Goal: Information Seeking & Learning: Learn about a topic

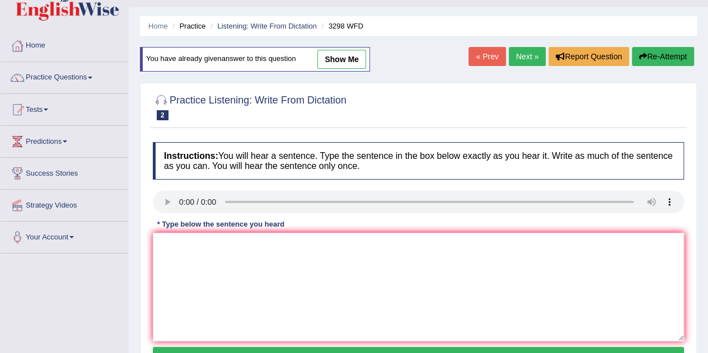
scroll to position [25, 0]
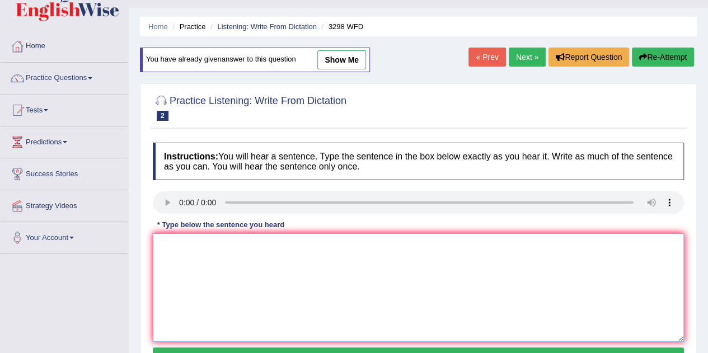
click at [218, 255] on textarea at bounding box center [418, 287] width 531 height 109
click at [180, 245] on div "Instructions: You will hear a sentence. Type the sentence in the box below exac…" at bounding box center [418, 256] width 537 height 238
click at [180, 245] on textarea at bounding box center [418, 287] width 531 height 109
click at [171, 241] on textarea at bounding box center [418, 287] width 531 height 109
type textarea "a"
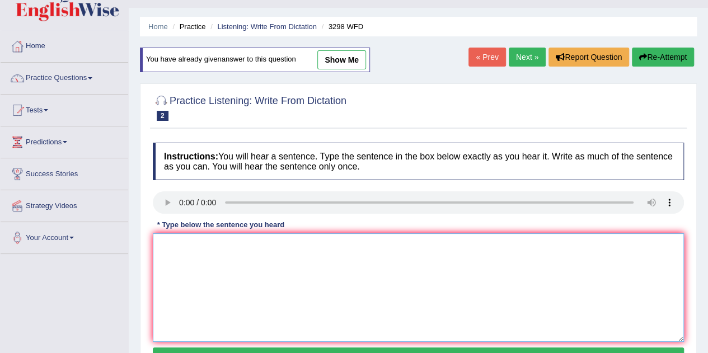
click at [172, 244] on textarea at bounding box center [418, 287] width 531 height 109
click at [187, 245] on textarea "Animals behavior" at bounding box center [418, 287] width 531 height 109
click at [223, 245] on textarea "Animal behavior" at bounding box center [418, 287] width 531 height 109
click at [227, 247] on textarea "Animal behavior" at bounding box center [418, 287] width 531 height 109
click at [223, 245] on textarea "Animal behavior" at bounding box center [418, 287] width 531 height 109
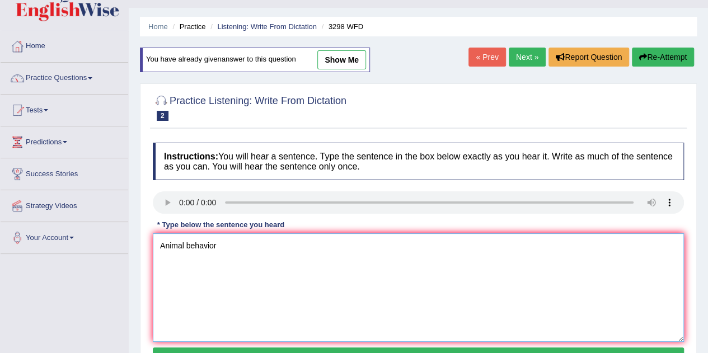
click at [224, 246] on textarea "Animal behavior" at bounding box center [418, 287] width 531 height 109
click at [230, 246] on textarea "Animal behavior" at bounding box center [418, 287] width 531 height 109
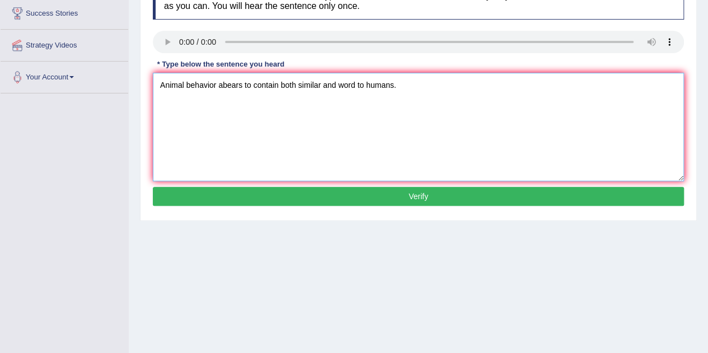
scroll to position [186, 0]
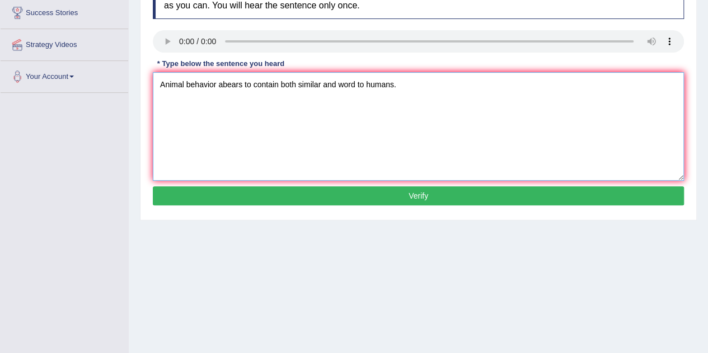
type textarea "Animal behavior abears to contain both similar and word to humans."
click at [437, 193] on button "Verify" at bounding box center [418, 195] width 531 height 19
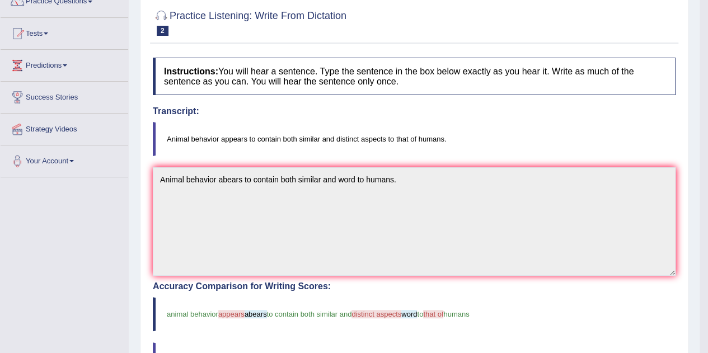
scroll to position [0, 0]
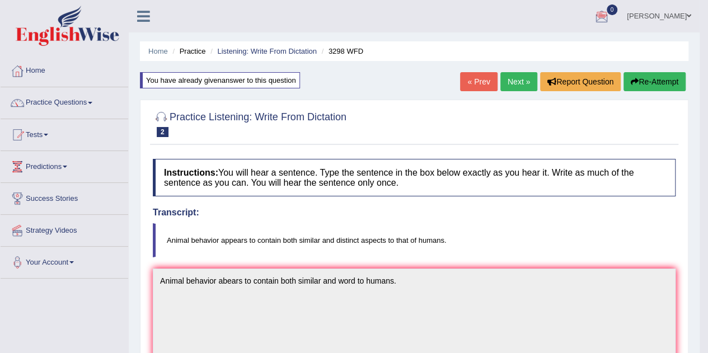
click at [514, 81] on link "Next »" at bounding box center [518, 81] width 37 height 19
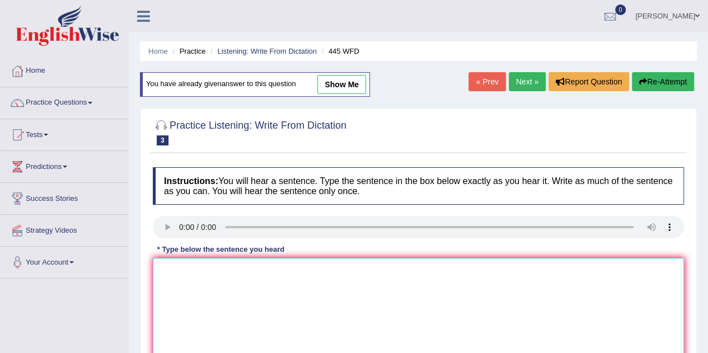
click at [181, 262] on textarea at bounding box center [418, 312] width 531 height 109
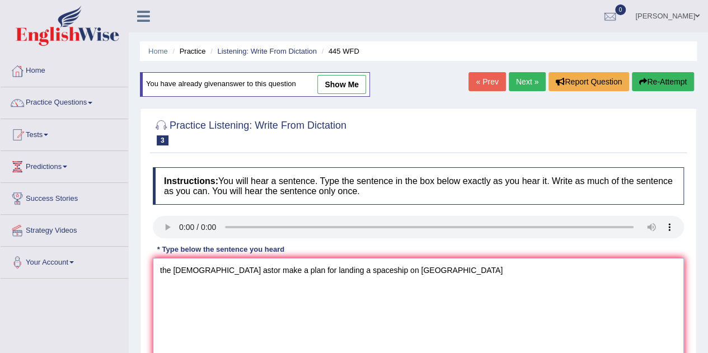
click at [161, 267] on textarea "the Amercian astor make a plan for landing a spaceship on Mars" at bounding box center [418, 312] width 531 height 109
click at [227, 269] on textarea "The Amercian astor make a plan for landing a spaceship on Mars" at bounding box center [418, 312] width 531 height 109
click at [391, 270] on textarea "The Amercian astorn make a plan for landing a spaceship on Mars" at bounding box center [418, 312] width 531 height 109
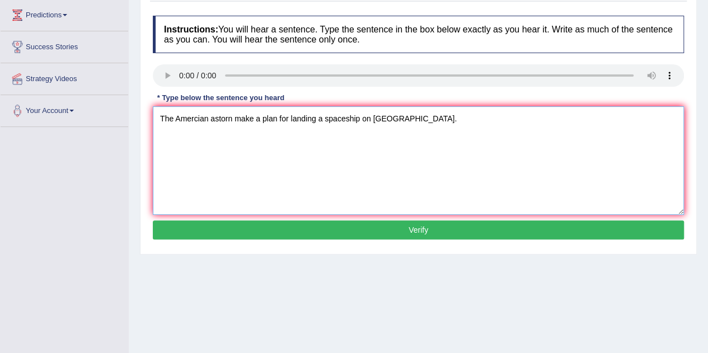
scroll to position [153, 0]
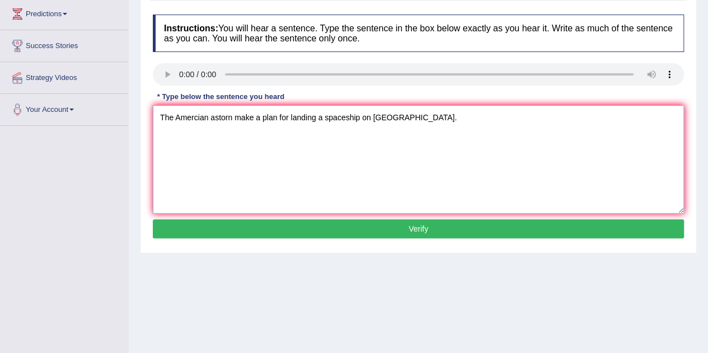
type textarea "The Amercian astorn make a plan for landing a spaceship on Mars."
click at [430, 223] on button "Verify" at bounding box center [418, 228] width 531 height 19
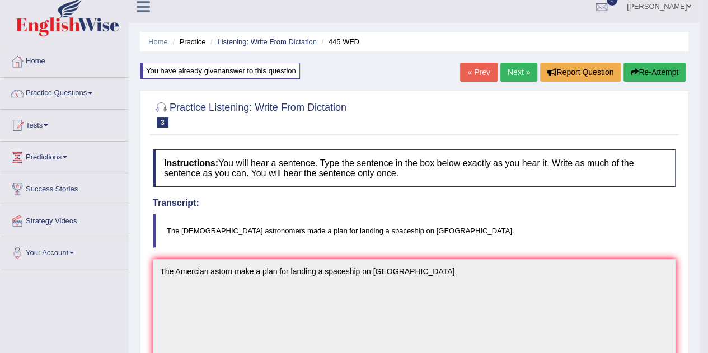
scroll to position [6, 0]
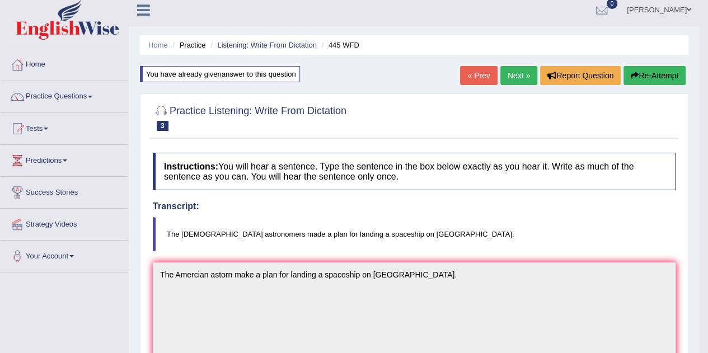
click at [519, 76] on link "Next »" at bounding box center [518, 75] width 37 height 19
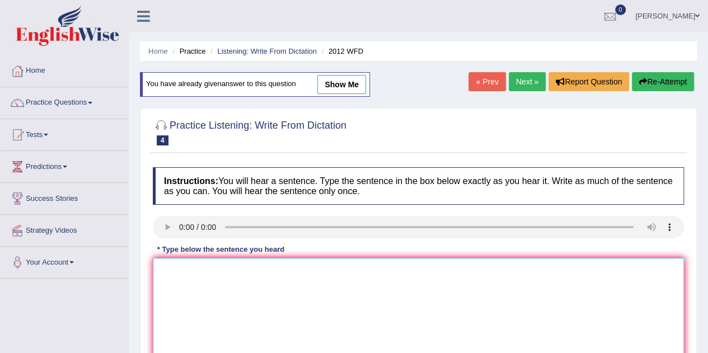
click at [191, 272] on textarea at bounding box center [418, 312] width 531 height 109
click at [171, 270] on textarea at bounding box center [418, 312] width 531 height 109
click at [171, 270] on textarea "there is a great deal of debate on this topic." at bounding box center [418, 312] width 531 height 109
click at [331, 272] on textarea "There is a great deal of debate on this topic." at bounding box center [418, 312] width 531 height 109
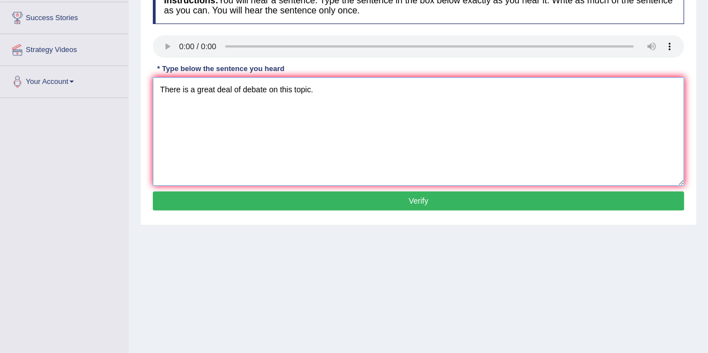
scroll to position [181, 0]
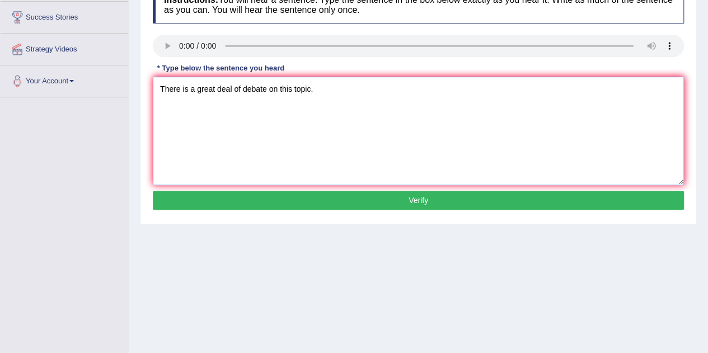
type textarea "There is a great deal of debate on this topic."
click at [412, 200] on button "Verify" at bounding box center [418, 200] width 531 height 19
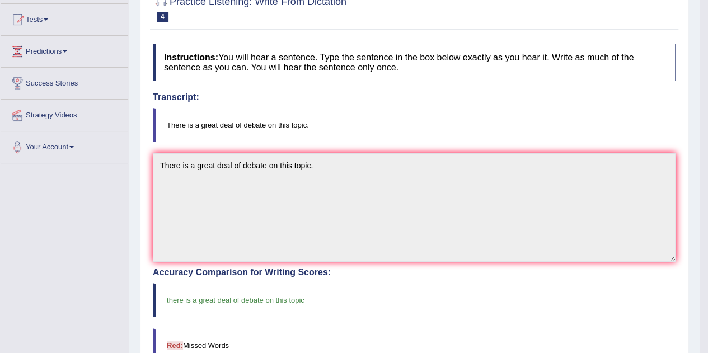
scroll to position [0, 0]
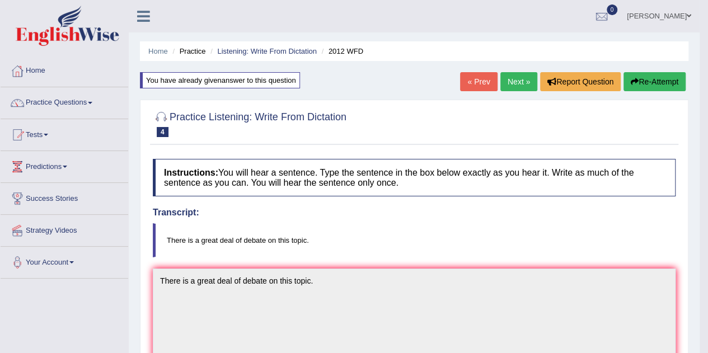
click at [513, 75] on link "Next »" at bounding box center [518, 81] width 37 height 19
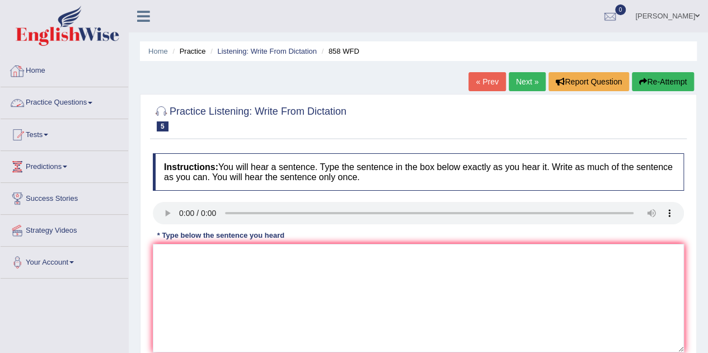
click at [78, 100] on link "Practice Questions" at bounding box center [65, 101] width 128 height 28
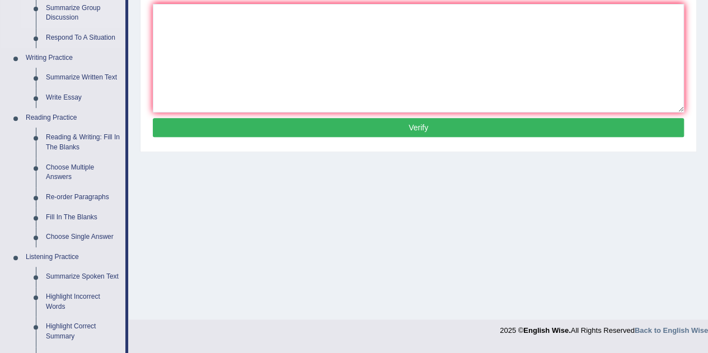
scroll to position [241, 0]
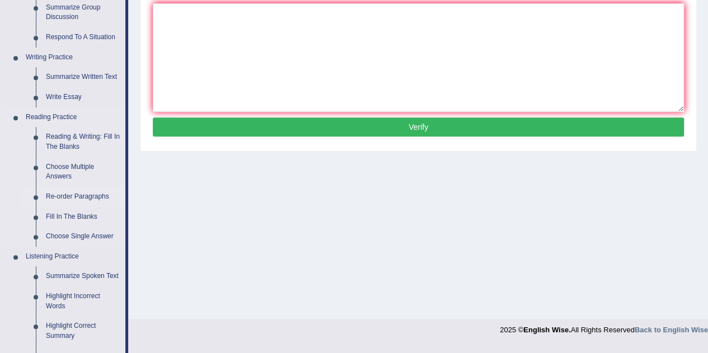
click at [64, 195] on link "Re-order Paragraphs" at bounding box center [83, 197] width 85 height 20
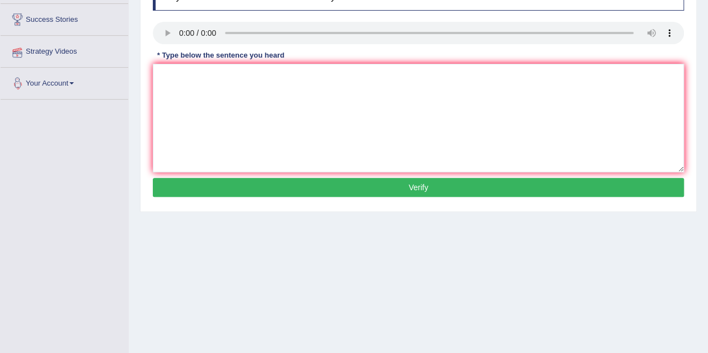
scroll to position [181, 0]
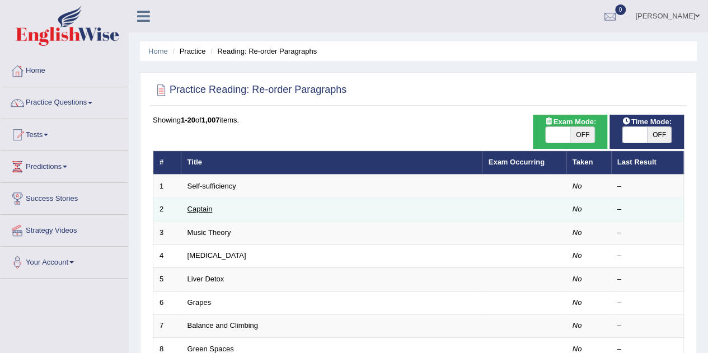
click at [204, 211] on link "Captain" at bounding box center [200, 209] width 25 height 8
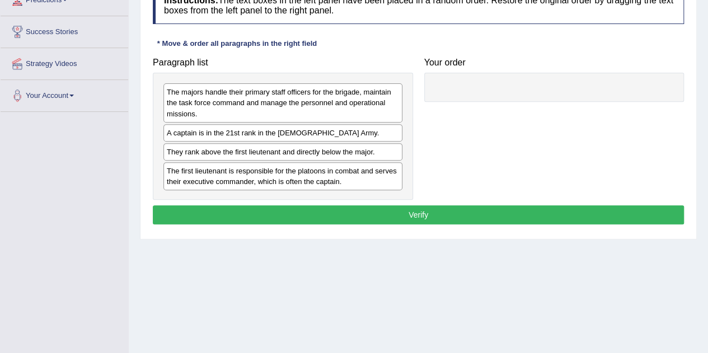
scroll to position [154, 0]
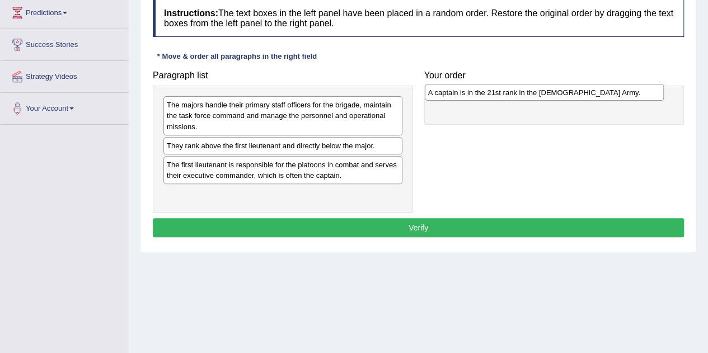
drag, startPoint x: 239, startPoint y: 144, endPoint x: 500, endPoint y: 92, distance: 266.7
click at [500, 92] on div "A captain is in the 21st rank in the [DEMOGRAPHIC_DATA] Army." at bounding box center [544, 92] width 239 height 17
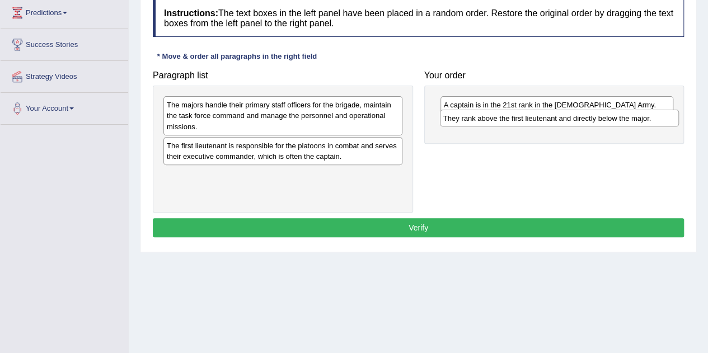
drag, startPoint x: 197, startPoint y: 145, endPoint x: 474, endPoint y: 119, distance: 277.8
click at [474, 119] on div "They rank above the first lieutenant and directly below the major." at bounding box center [559, 118] width 239 height 17
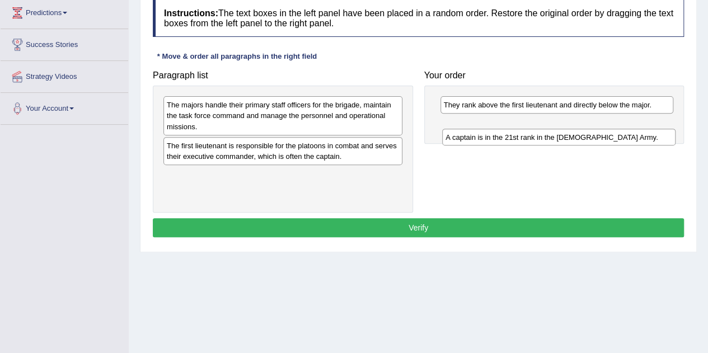
drag, startPoint x: 466, startPoint y: 105, endPoint x: 468, endPoint y: 138, distance: 32.5
click at [468, 138] on div "A captain is in the 21st rank in the US Army." at bounding box center [558, 137] width 233 height 17
drag, startPoint x: 474, startPoint y: 107, endPoint x: 474, endPoint y: 135, distance: 28.0
click at [474, 135] on div "They rank above the first lieutenant and directly below the major." at bounding box center [555, 132] width 233 height 17
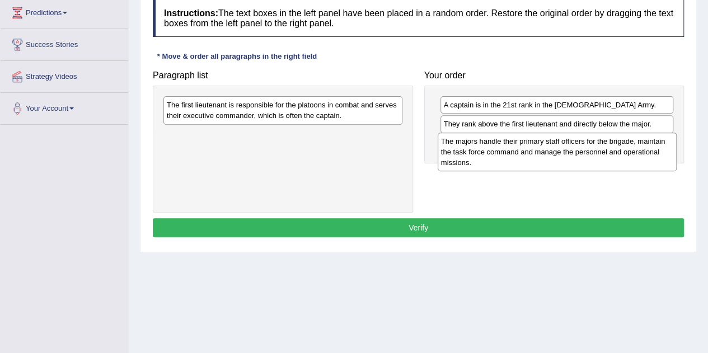
drag, startPoint x: 249, startPoint y: 117, endPoint x: 523, endPoint y: 153, distance: 276.6
click at [523, 153] on div "The majors handle their primary staff officers for the brigade, maintain the ta…" at bounding box center [557, 152] width 239 height 39
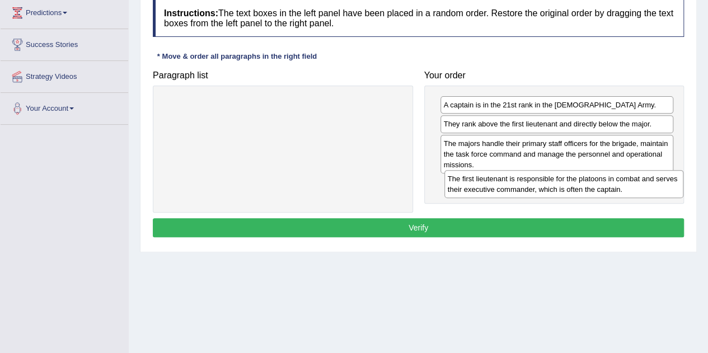
drag, startPoint x: 227, startPoint y: 111, endPoint x: 508, endPoint y: 185, distance: 290.6
click at [508, 185] on div "The first lieutenant is responsible for the platoons in combat and serves their…" at bounding box center [563, 184] width 239 height 28
drag, startPoint x: 508, startPoint y: 185, endPoint x: 514, endPoint y: 183, distance: 7.1
click at [514, 183] on div "The first lieutenant is responsible for the platoons in combat and serves their…" at bounding box center [562, 185] width 233 height 28
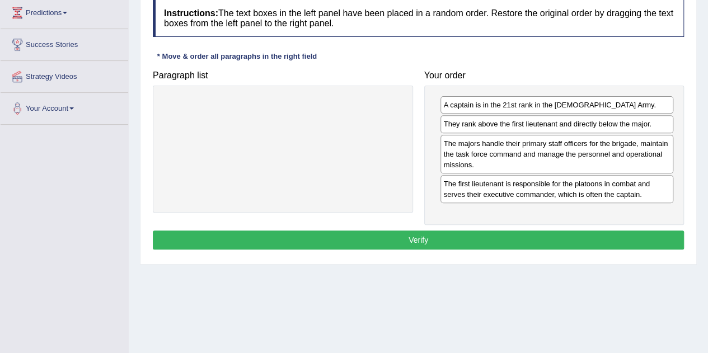
click at [448, 236] on button "Verify" at bounding box center [418, 240] width 531 height 19
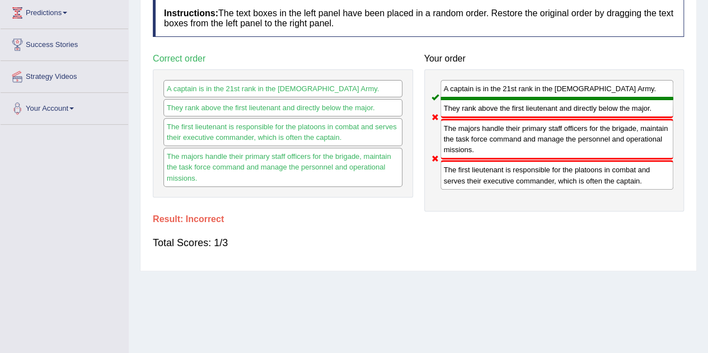
drag, startPoint x: 487, startPoint y: 139, endPoint x: 481, endPoint y: 170, distance: 31.3
click at [481, 170] on div "A captain is in the 21st rank in the US Army. They rank above the first lieuten…" at bounding box center [554, 140] width 260 height 142
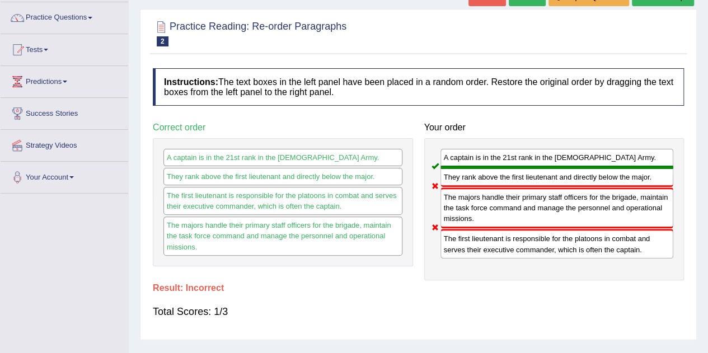
scroll to position [0, 0]
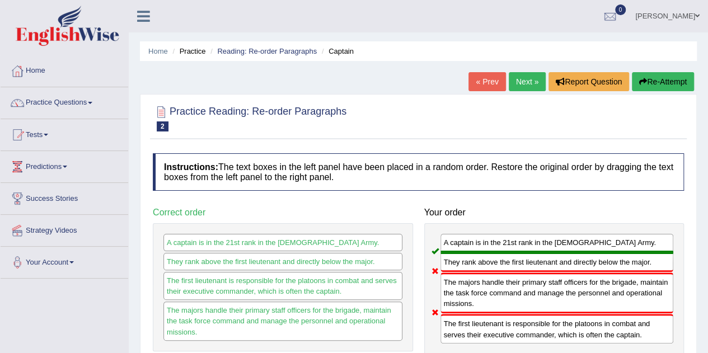
click at [532, 83] on link "Next »" at bounding box center [527, 81] width 37 height 19
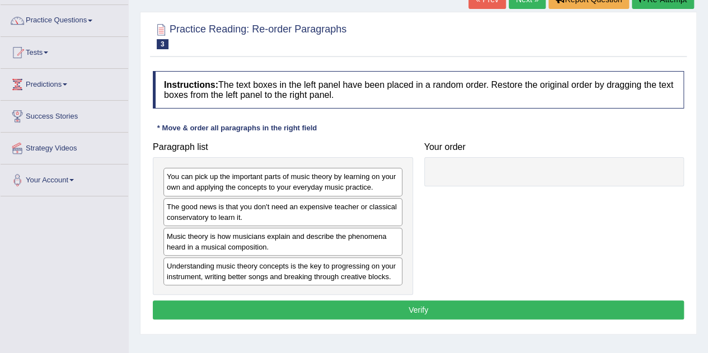
scroll to position [83, 0]
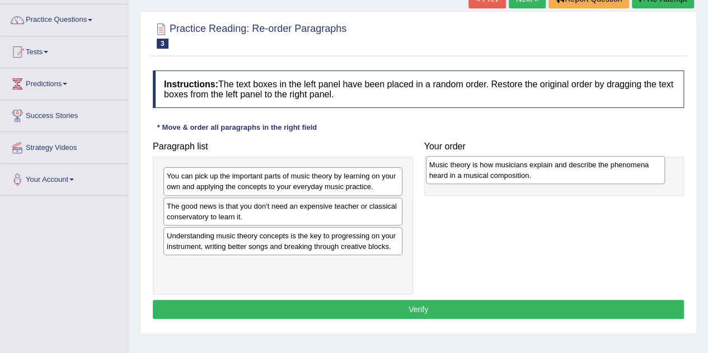
drag, startPoint x: 217, startPoint y: 244, endPoint x: 480, endPoint y: 174, distance: 271.7
click at [480, 174] on div "Music theory is how musicians explain and describe the phenomena heard in a mus…" at bounding box center [545, 170] width 239 height 28
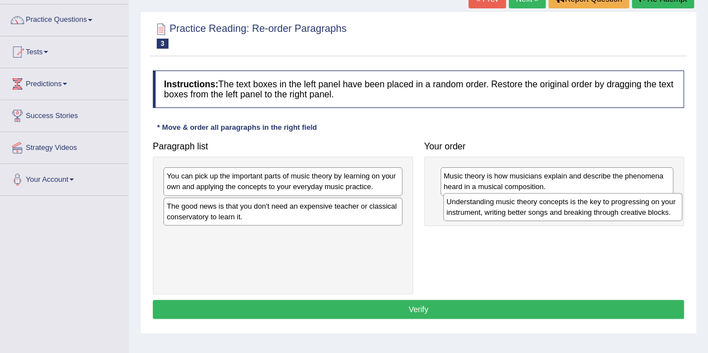
drag, startPoint x: 255, startPoint y: 239, endPoint x: 535, endPoint y: 206, distance: 281.8
click at [535, 206] on div "Understanding music theory concepts is the key to progressing on your instrumen…" at bounding box center [562, 207] width 239 height 28
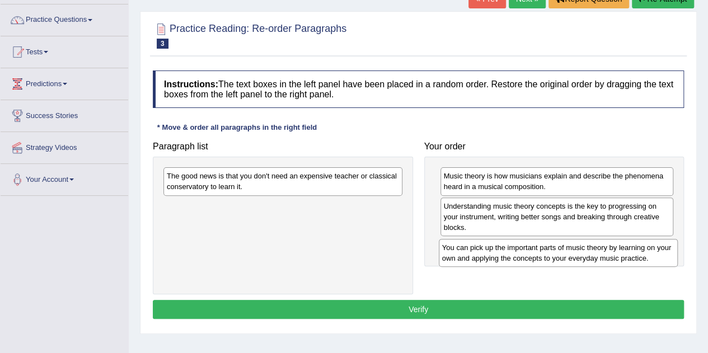
drag, startPoint x: 298, startPoint y: 183, endPoint x: 574, endPoint y: 255, distance: 284.6
click at [574, 255] on div "You can pick up the important parts of music theory by learning on your own and…" at bounding box center [558, 253] width 239 height 28
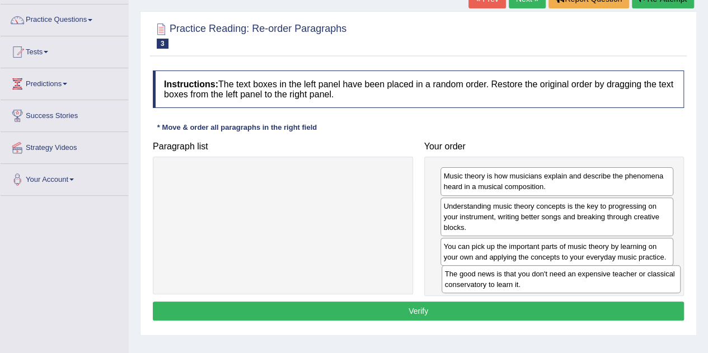
drag, startPoint x: 298, startPoint y: 177, endPoint x: 577, endPoint y: 275, distance: 295.0
click at [577, 275] on div "The good news is that you don't need an expensive teacher or classical conserva…" at bounding box center [561, 279] width 239 height 28
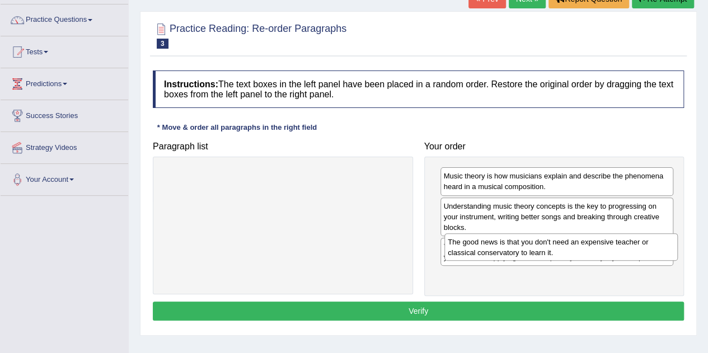
drag, startPoint x: 484, startPoint y: 284, endPoint x: 489, endPoint y: 251, distance: 33.3
click at [489, 251] on div "The good news is that you don't need an expensive teacher or classical conserva…" at bounding box center [560, 247] width 233 height 28
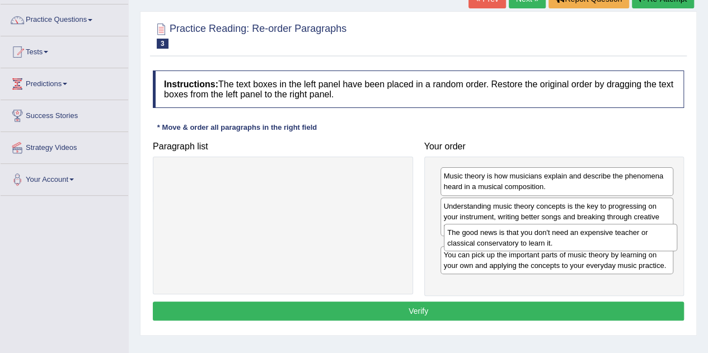
drag, startPoint x: 485, startPoint y: 274, endPoint x: 489, endPoint y: 231, distance: 42.7
click at [489, 231] on div "The good news is that you don't need an expensive teacher or classical conserva…" at bounding box center [560, 238] width 233 height 28
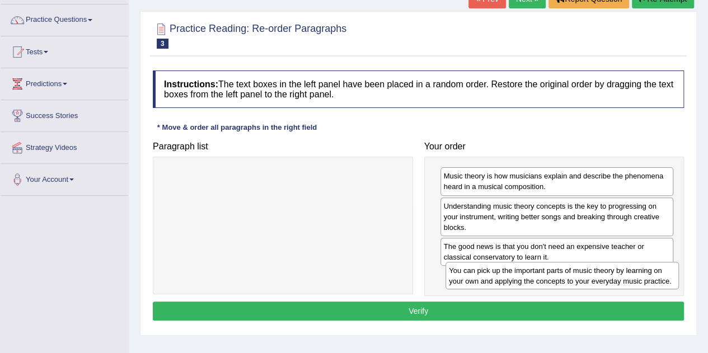
drag, startPoint x: 465, startPoint y: 277, endPoint x: 474, endPoint y: 272, distance: 10.3
click at [474, 272] on div "You can pick up the important parts of music theory by learning on your own and…" at bounding box center [562, 276] width 233 height 28
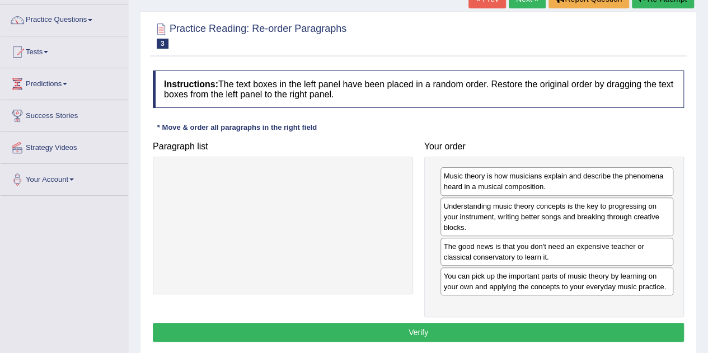
click at [409, 325] on button "Verify" at bounding box center [418, 332] width 531 height 19
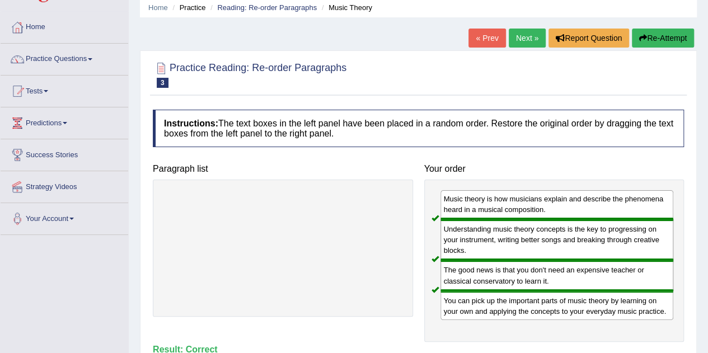
scroll to position [43, 0]
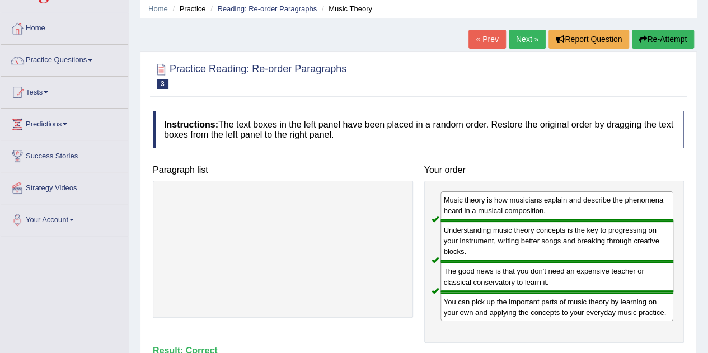
click at [522, 44] on link "Next »" at bounding box center [527, 39] width 37 height 19
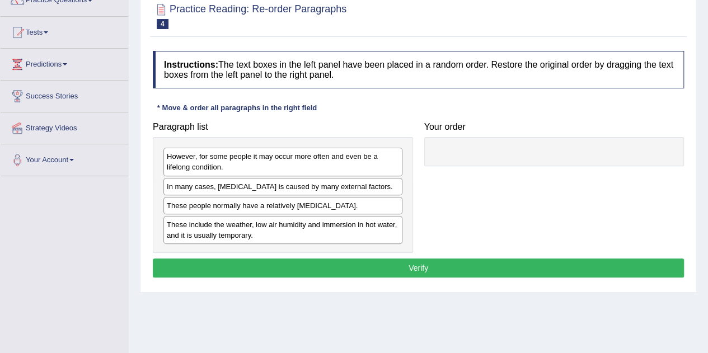
scroll to position [103, 0]
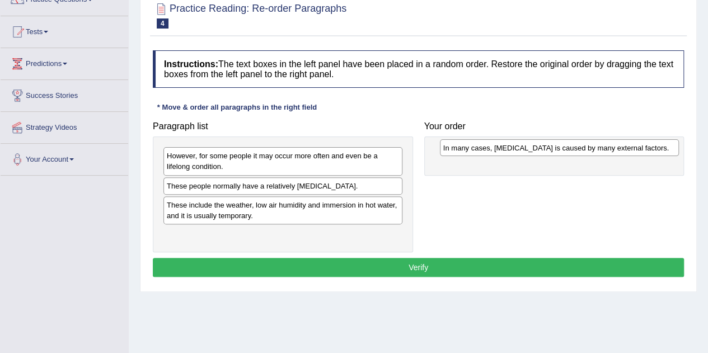
drag, startPoint x: 274, startPoint y: 187, endPoint x: 550, endPoint y: 149, distance: 278.0
click at [550, 149] on div "In many cases, [MEDICAL_DATA] is caused by many external factors." at bounding box center [559, 147] width 239 height 17
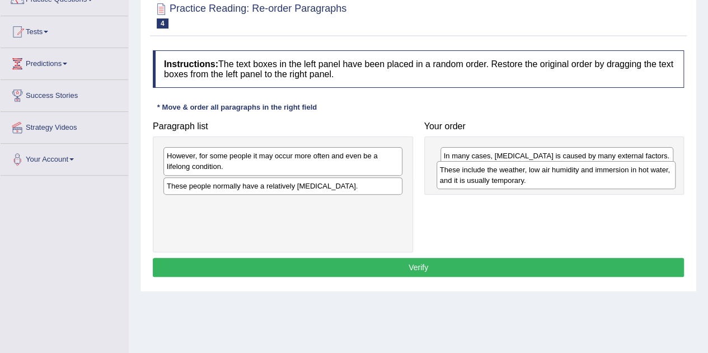
drag, startPoint x: 209, startPoint y: 213, endPoint x: 480, endPoint y: 177, distance: 273.8
click at [480, 177] on div "These include the weather, low air humidity and immersion in hot water, and it …" at bounding box center [556, 175] width 239 height 28
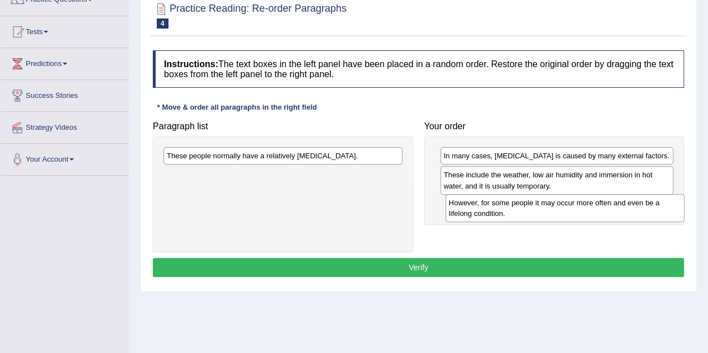
drag, startPoint x: 218, startPoint y: 161, endPoint x: 499, endPoint y: 208, distance: 284.9
click at [499, 208] on div "However, for some people it may occur more often and even be a lifelong conditi…" at bounding box center [565, 208] width 239 height 28
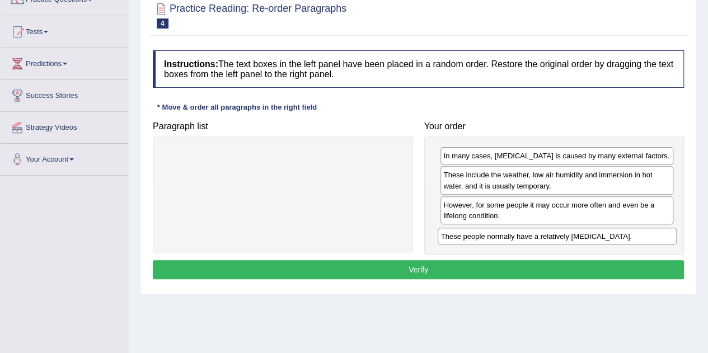
drag, startPoint x: 268, startPoint y: 155, endPoint x: 543, endPoint y: 236, distance: 286.4
click at [543, 236] on div "These people normally have a relatively [MEDICAL_DATA]." at bounding box center [557, 236] width 239 height 17
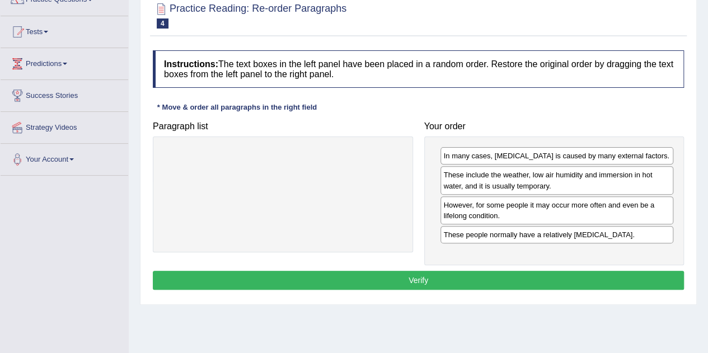
click at [408, 279] on button "Verify" at bounding box center [418, 280] width 531 height 19
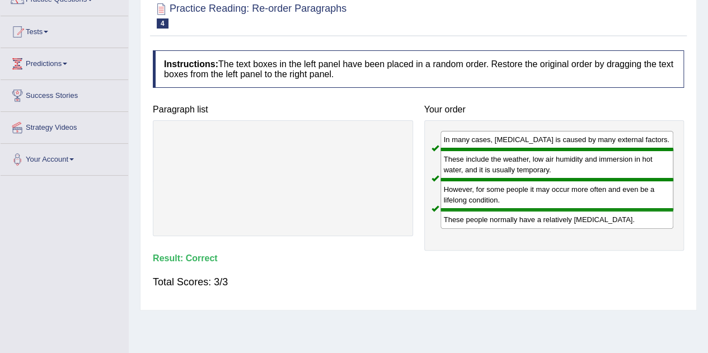
scroll to position [0, 0]
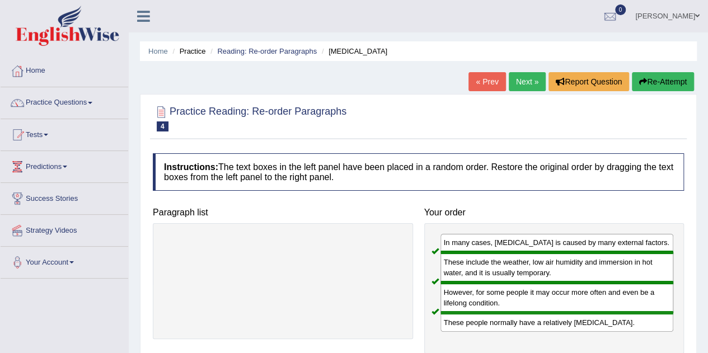
click at [526, 86] on link "Next »" at bounding box center [527, 81] width 37 height 19
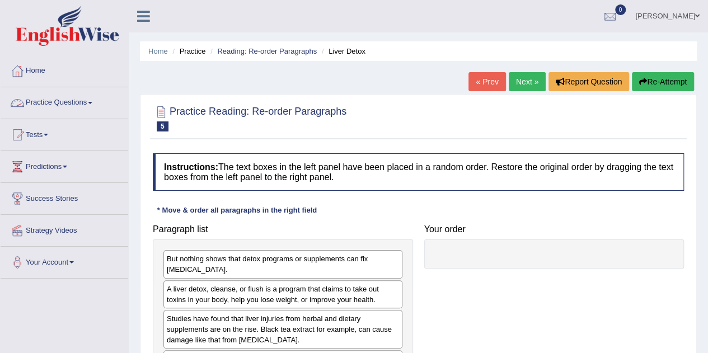
click at [76, 101] on link "Practice Questions" at bounding box center [65, 101] width 128 height 28
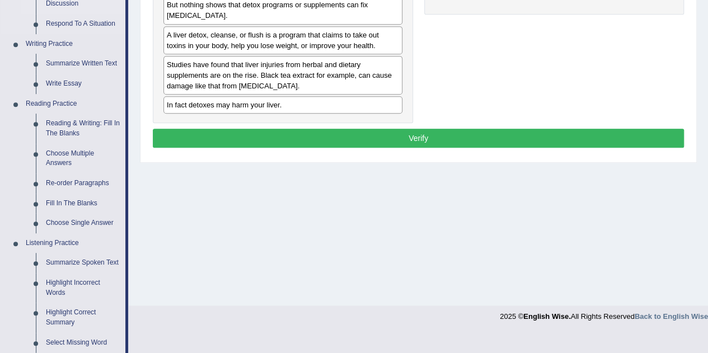
scroll to position [255, 0]
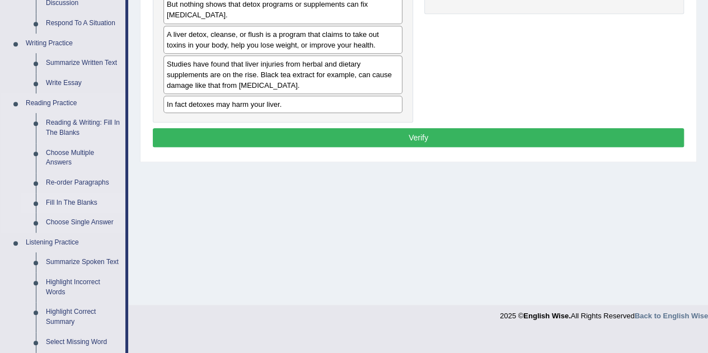
click at [77, 199] on link "Fill In The Blanks" at bounding box center [83, 203] width 85 height 20
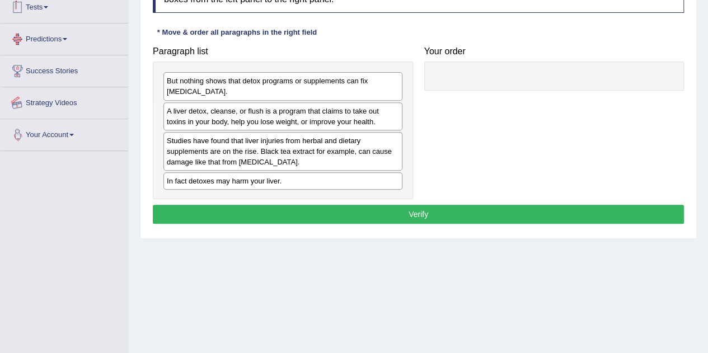
scroll to position [215, 0]
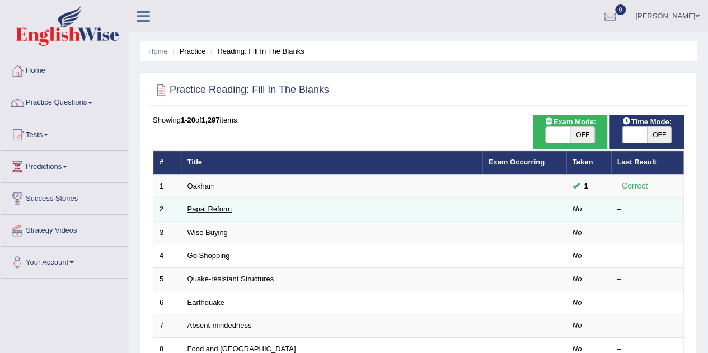
click at [204, 211] on link "Papal Reform" at bounding box center [210, 209] width 44 height 8
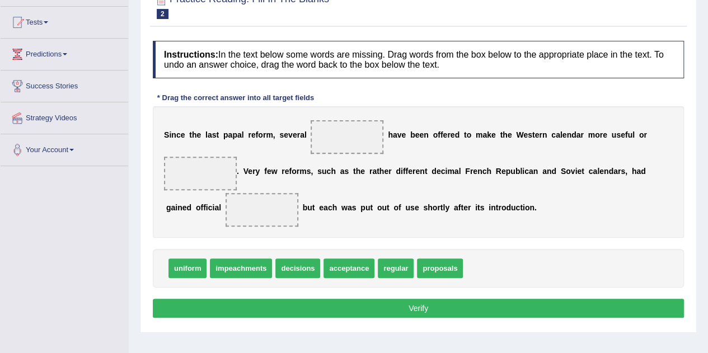
scroll to position [112, 0]
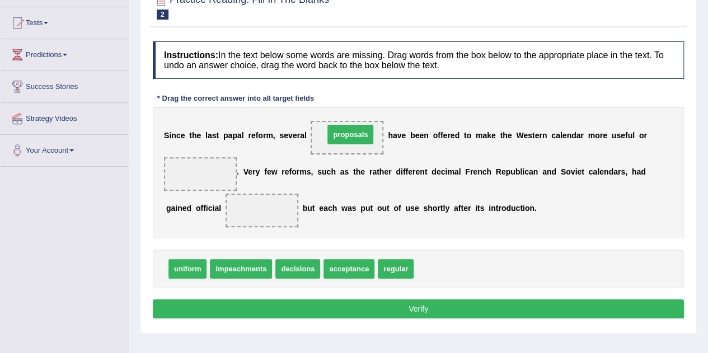
drag, startPoint x: 437, startPoint y: 268, endPoint x: 347, endPoint y: 134, distance: 161.5
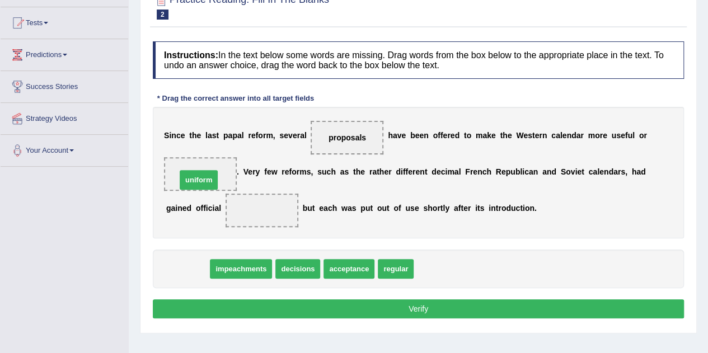
drag, startPoint x: 188, startPoint y: 268, endPoint x: 199, endPoint y: 179, distance: 89.7
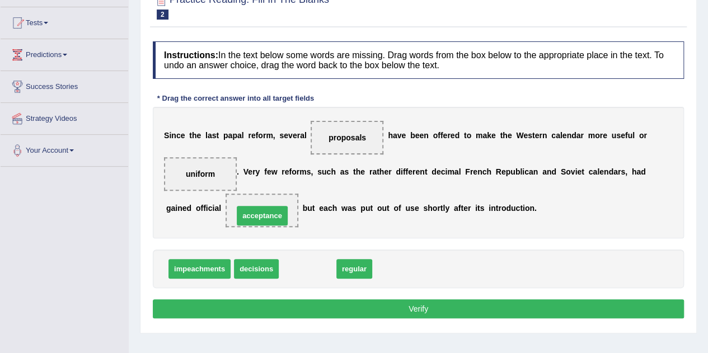
drag, startPoint x: 310, startPoint y: 270, endPoint x: 264, endPoint y: 217, distance: 69.9
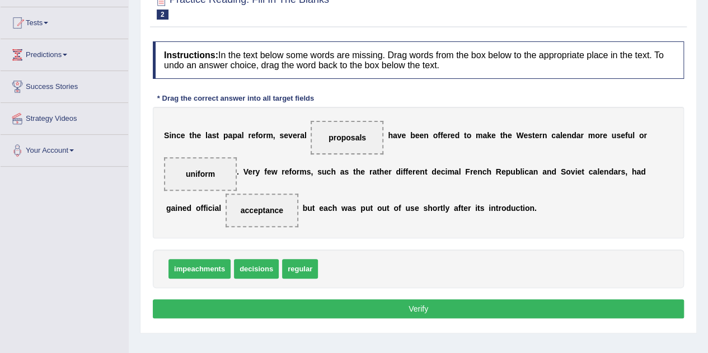
click at [391, 302] on button "Verify" at bounding box center [418, 308] width 531 height 19
